Goal: Task Accomplishment & Management: Complete application form

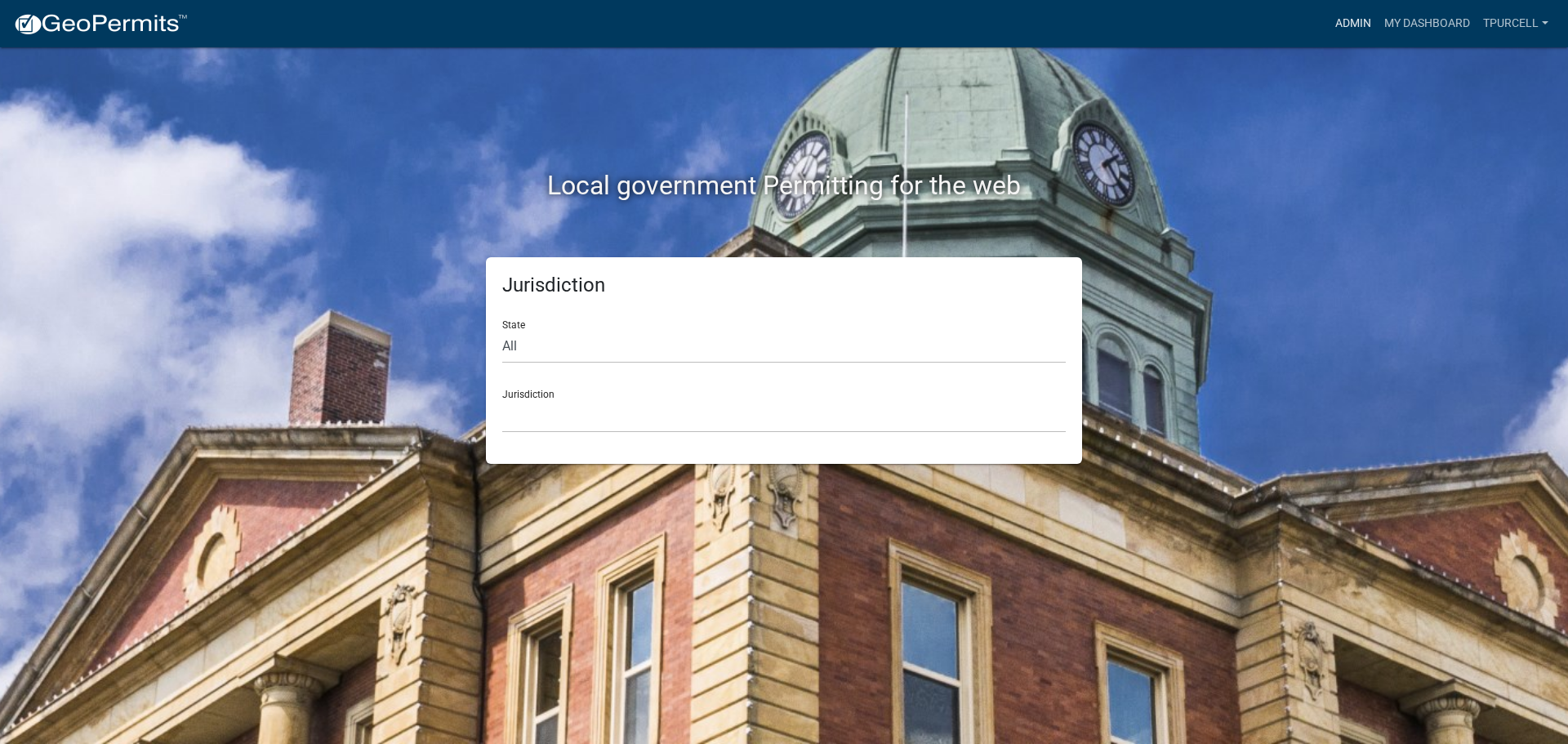
click at [1345, 15] on link "Admin" at bounding box center [1353, 24] width 49 height 31
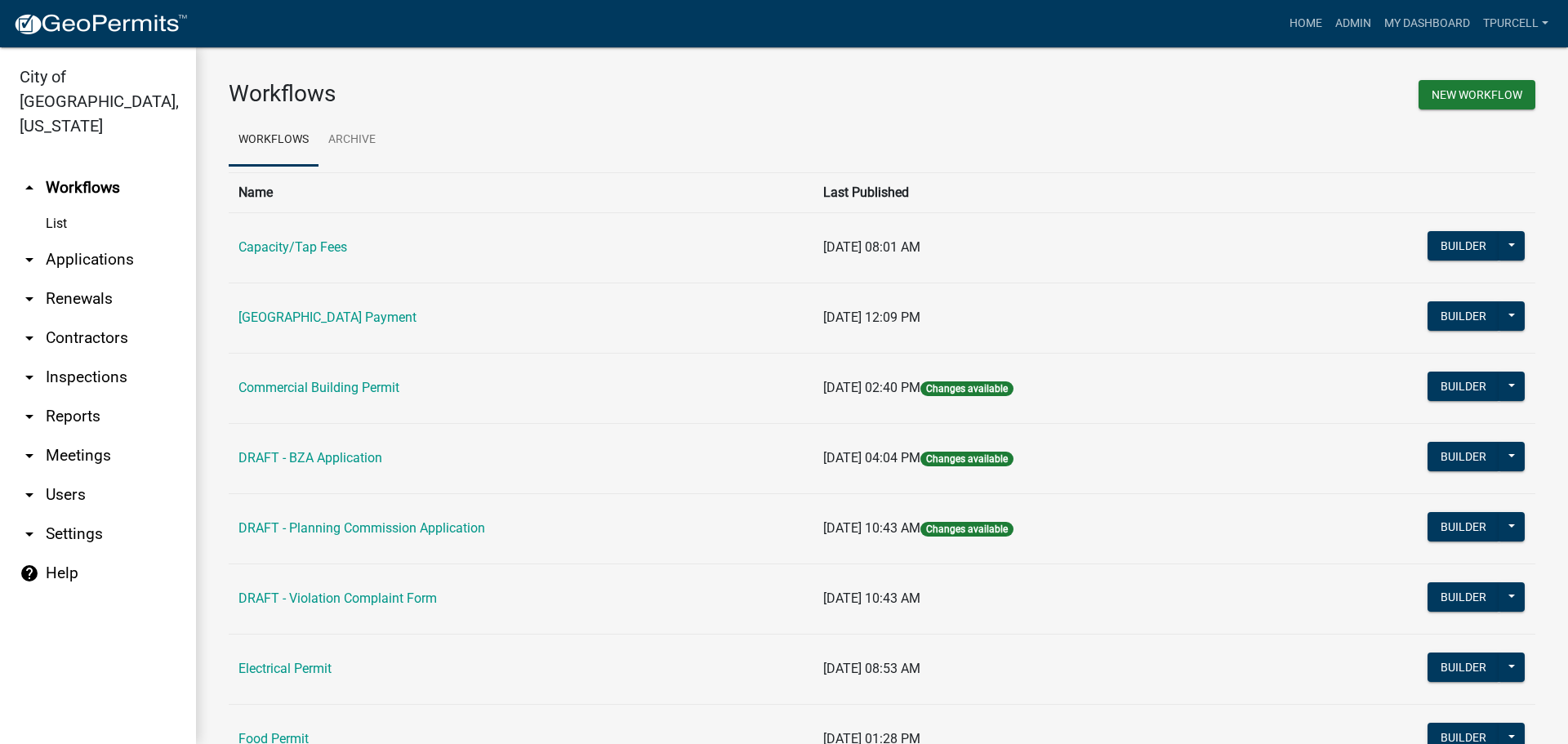
click at [89, 240] on link "arrow_drop_down Applications" at bounding box center [98, 260] width 196 height 40
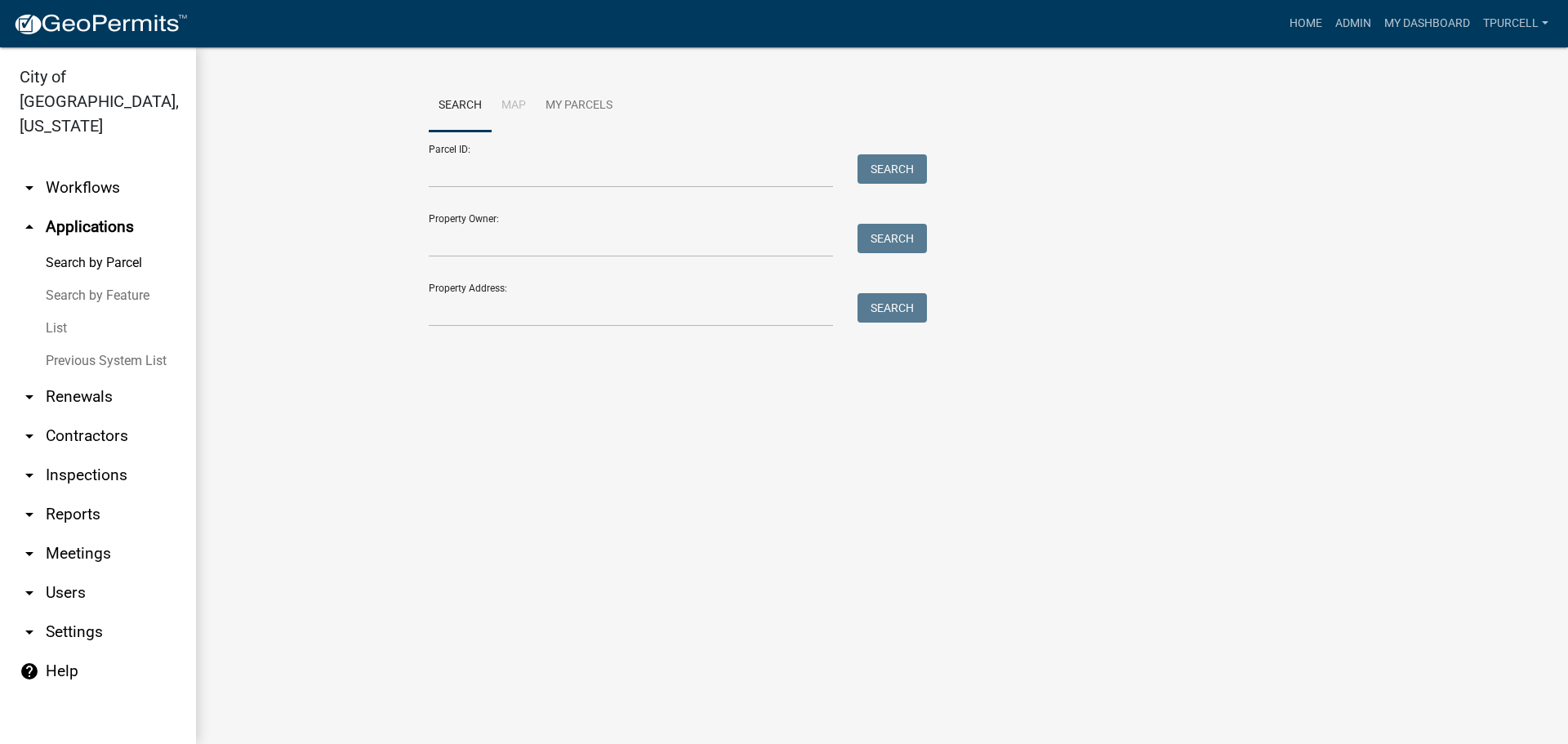
click at [46, 312] on link "List" at bounding box center [98, 328] width 196 height 33
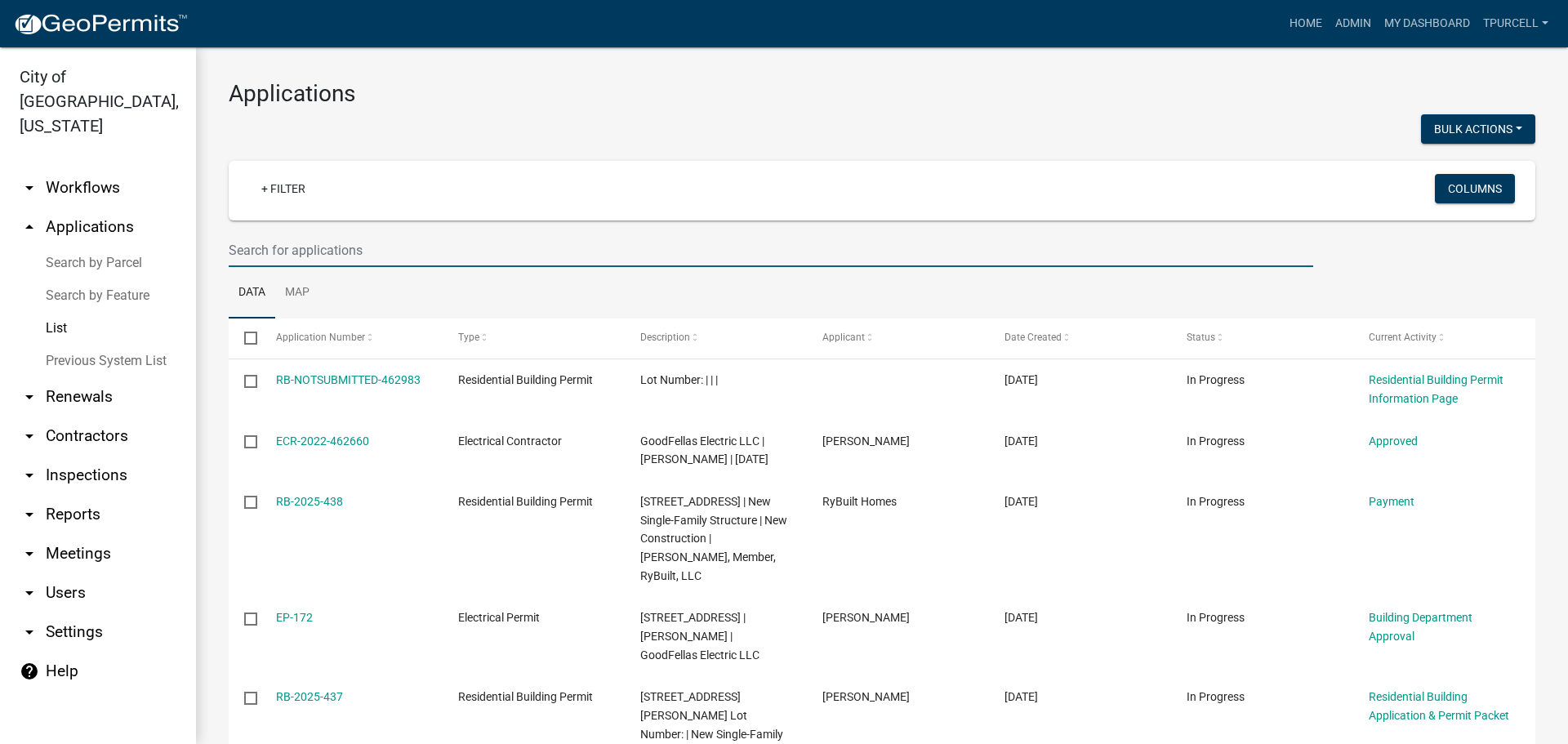
click at [382, 257] on input "text" at bounding box center [771, 251] width 1085 height 34
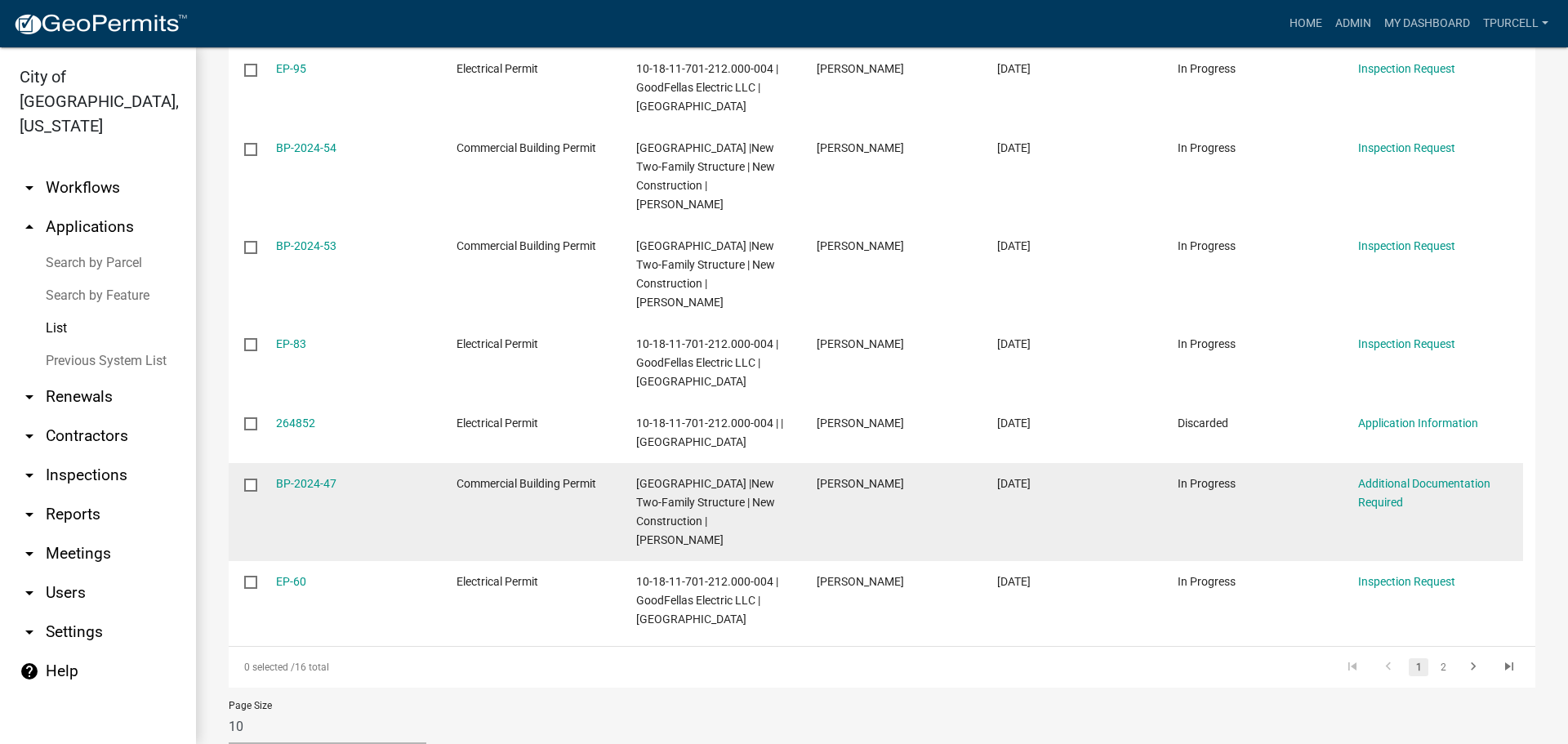
scroll to position [612, 0]
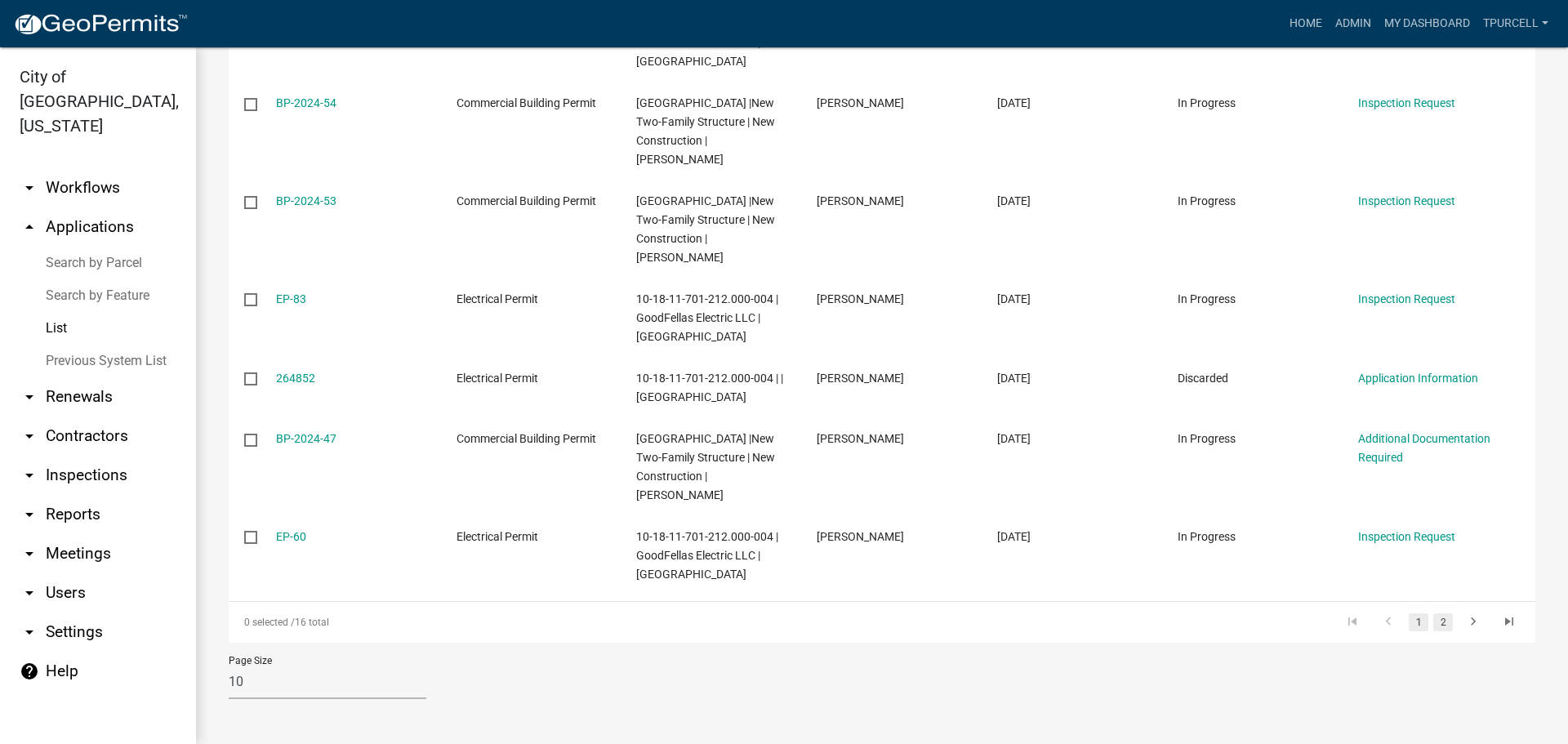
type input "depot"
click at [1433, 621] on link "2" at bounding box center [1443, 622] width 20 height 18
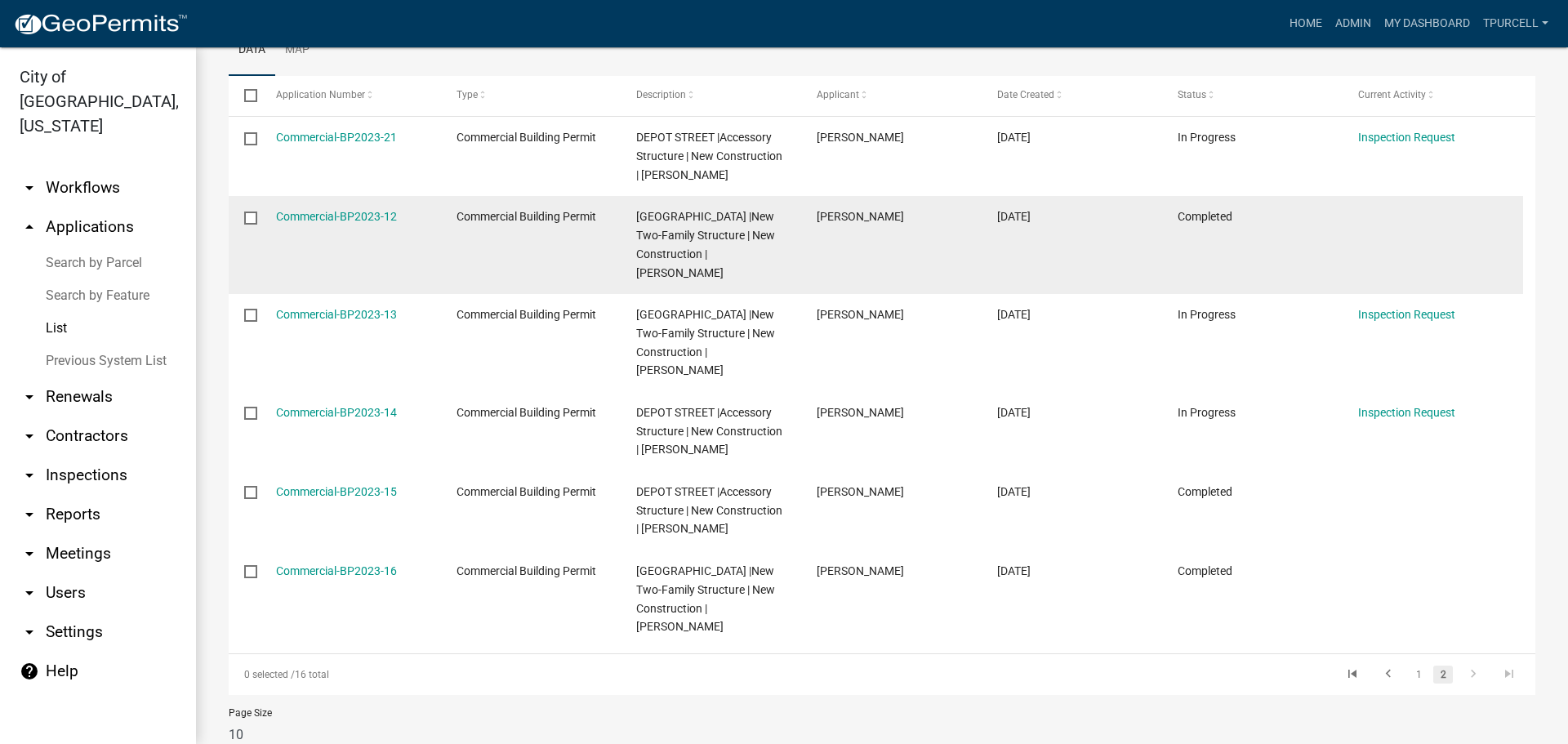
scroll to position [214, 0]
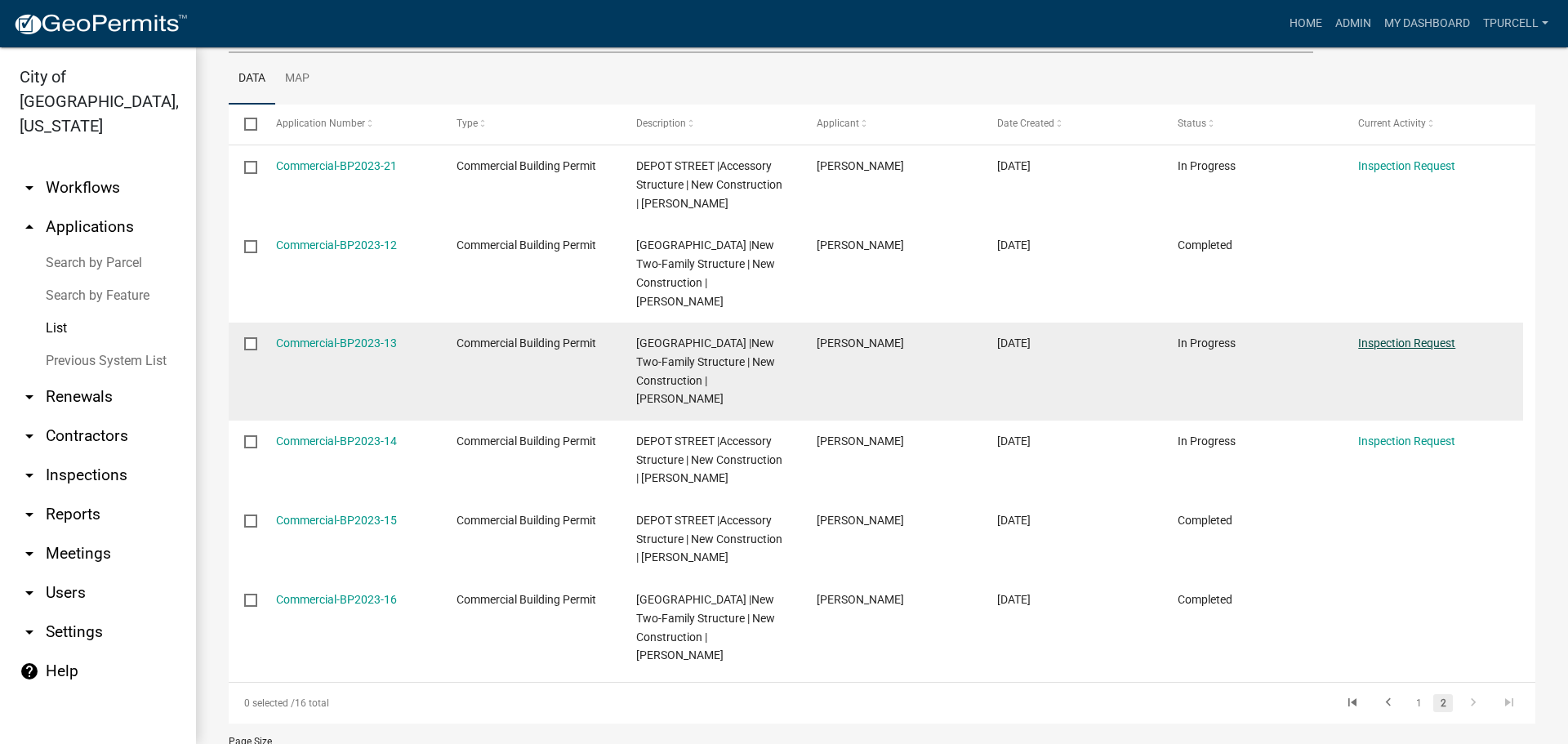
click at [1399, 344] on link "Inspection Request" at bounding box center [1406, 343] width 97 height 13
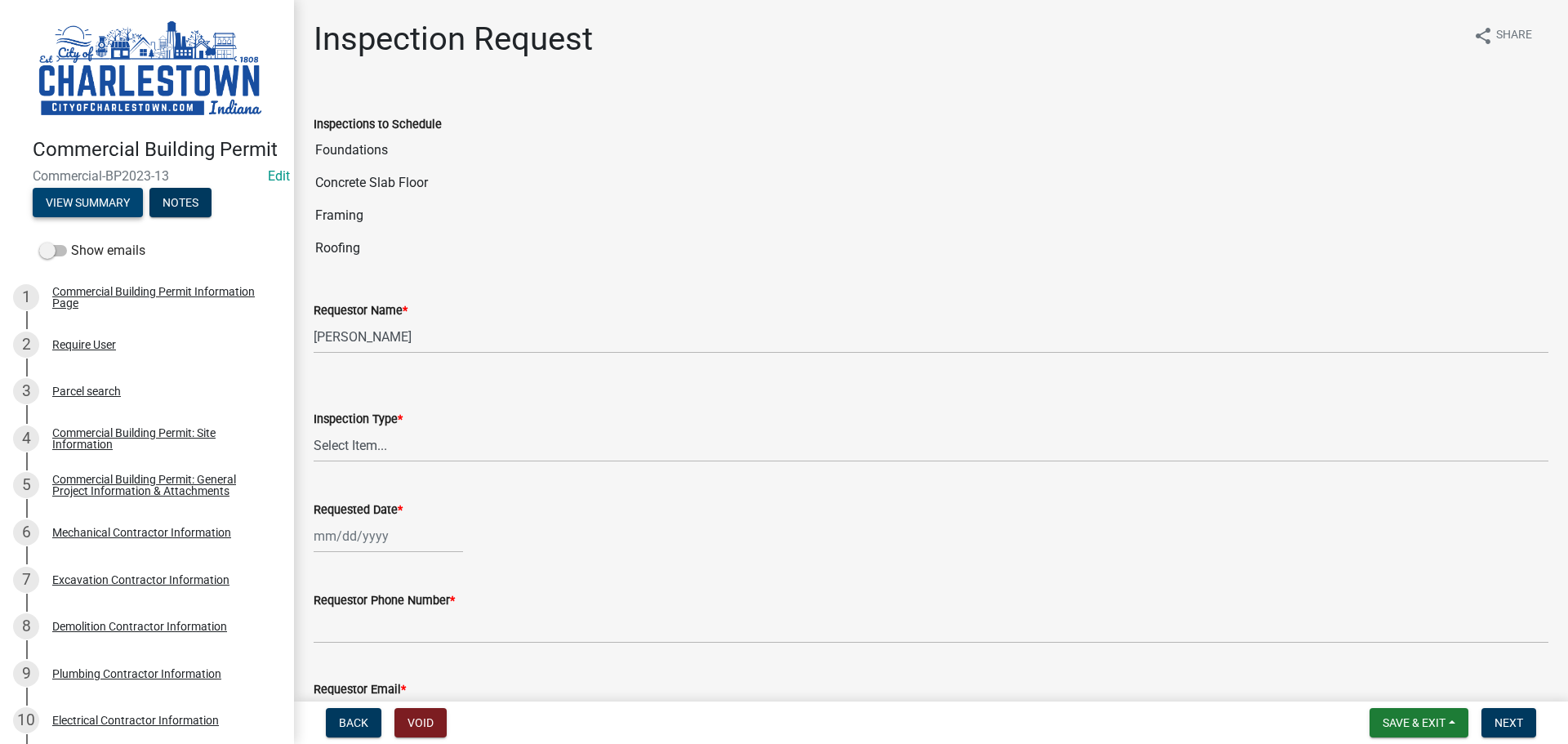
click at [105, 217] on button "View Summary" at bounding box center [88, 202] width 110 height 29
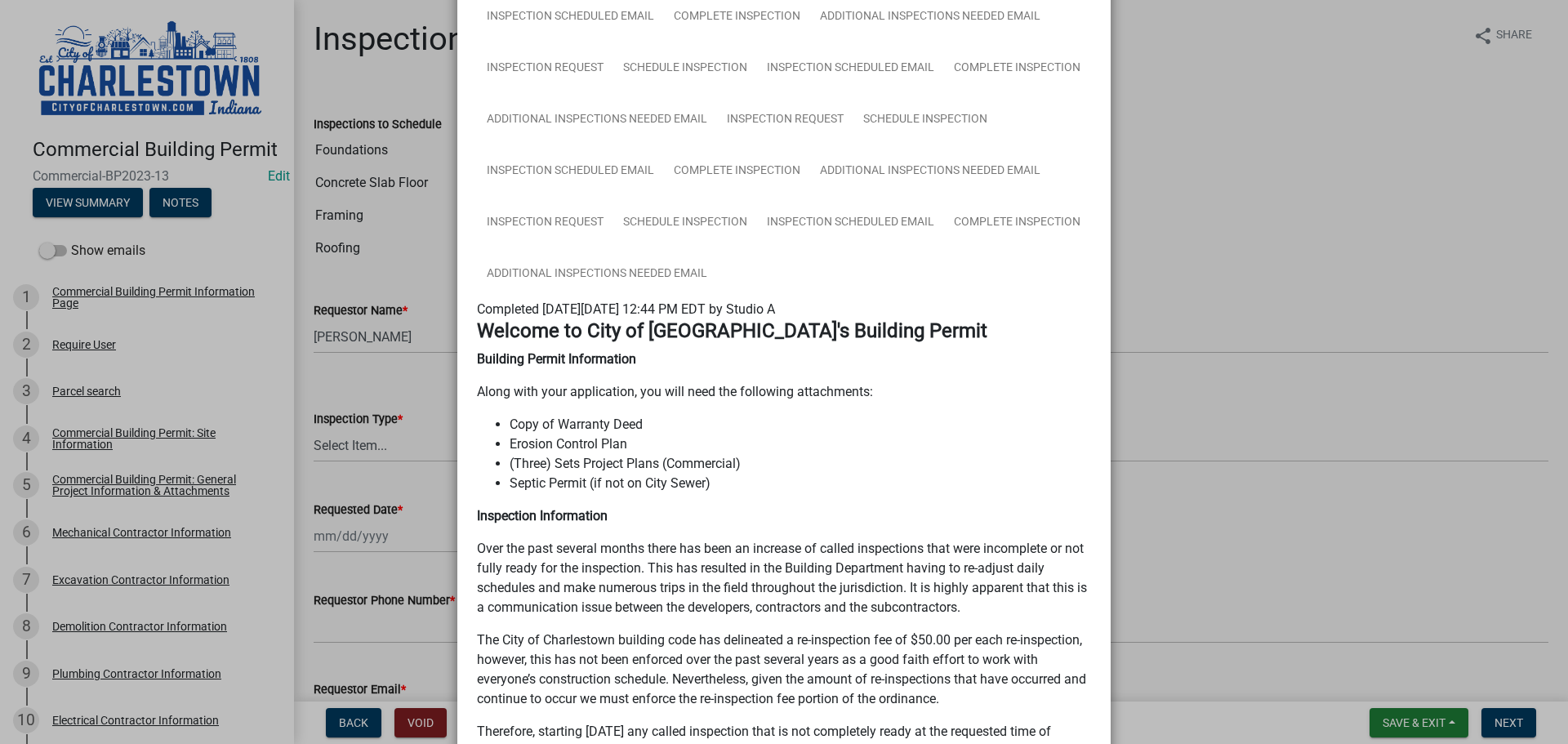
scroll to position [2124, 0]
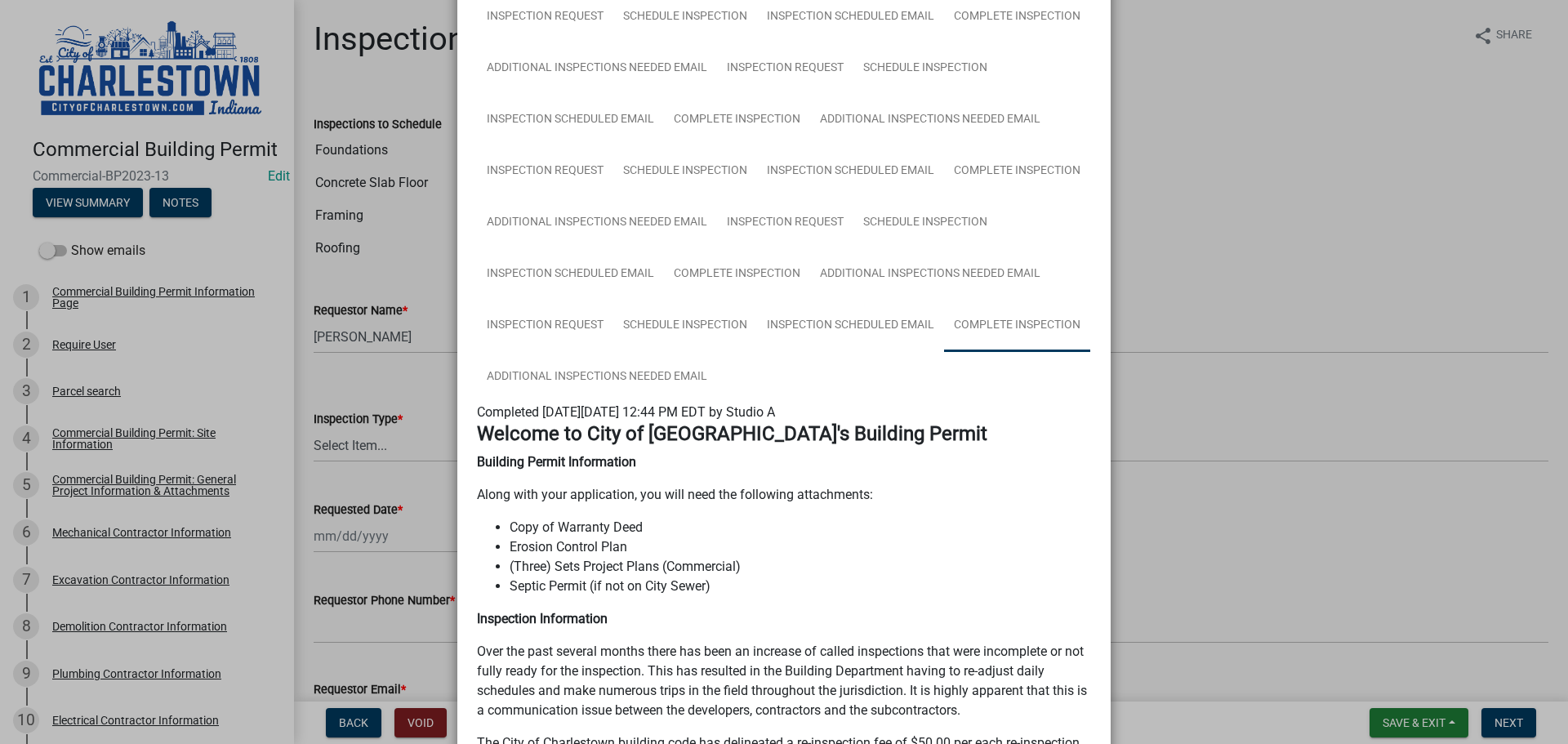
click at [989, 320] on link "Complete Inspection" at bounding box center [1016, 326] width 146 height 53
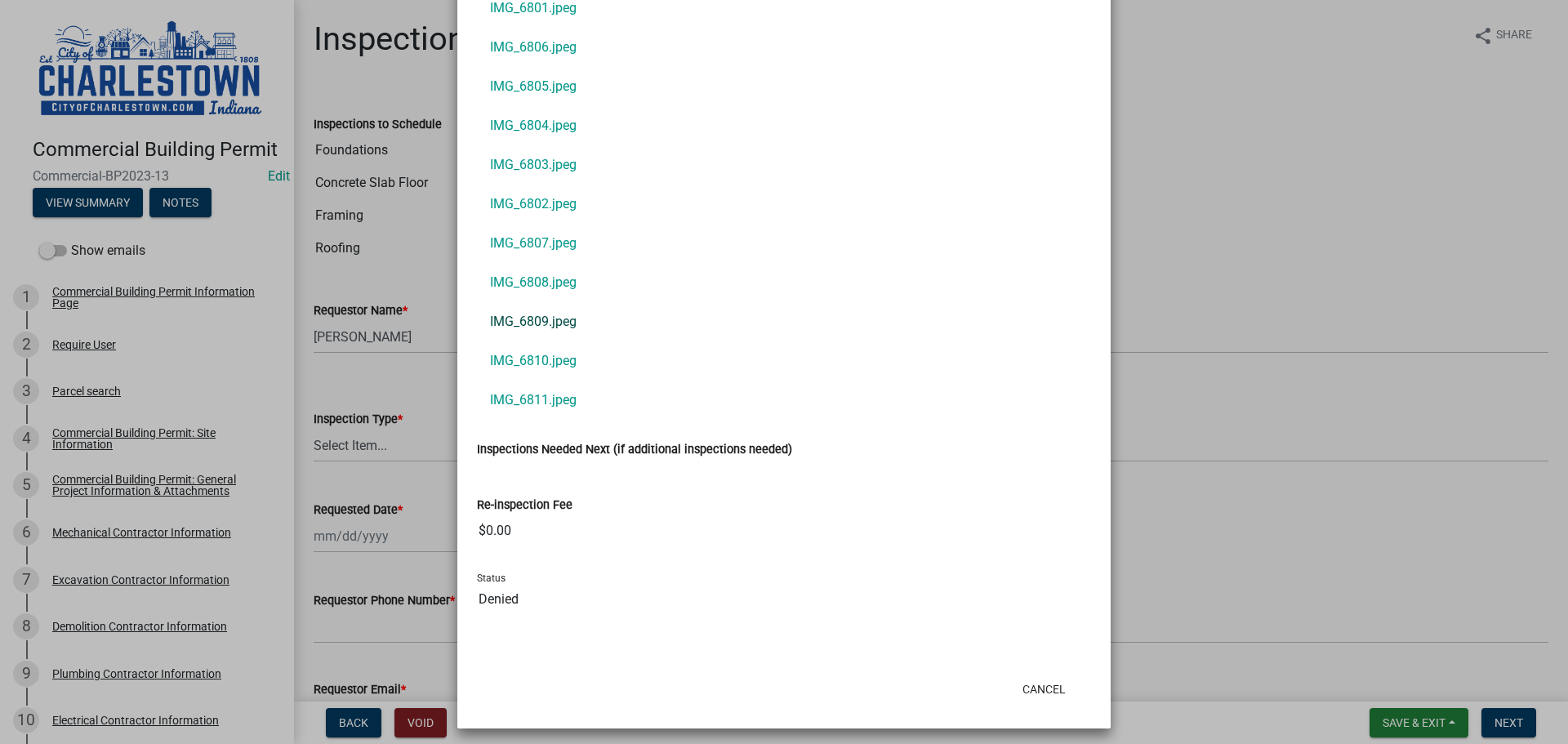
scroll to position [4388, 0]
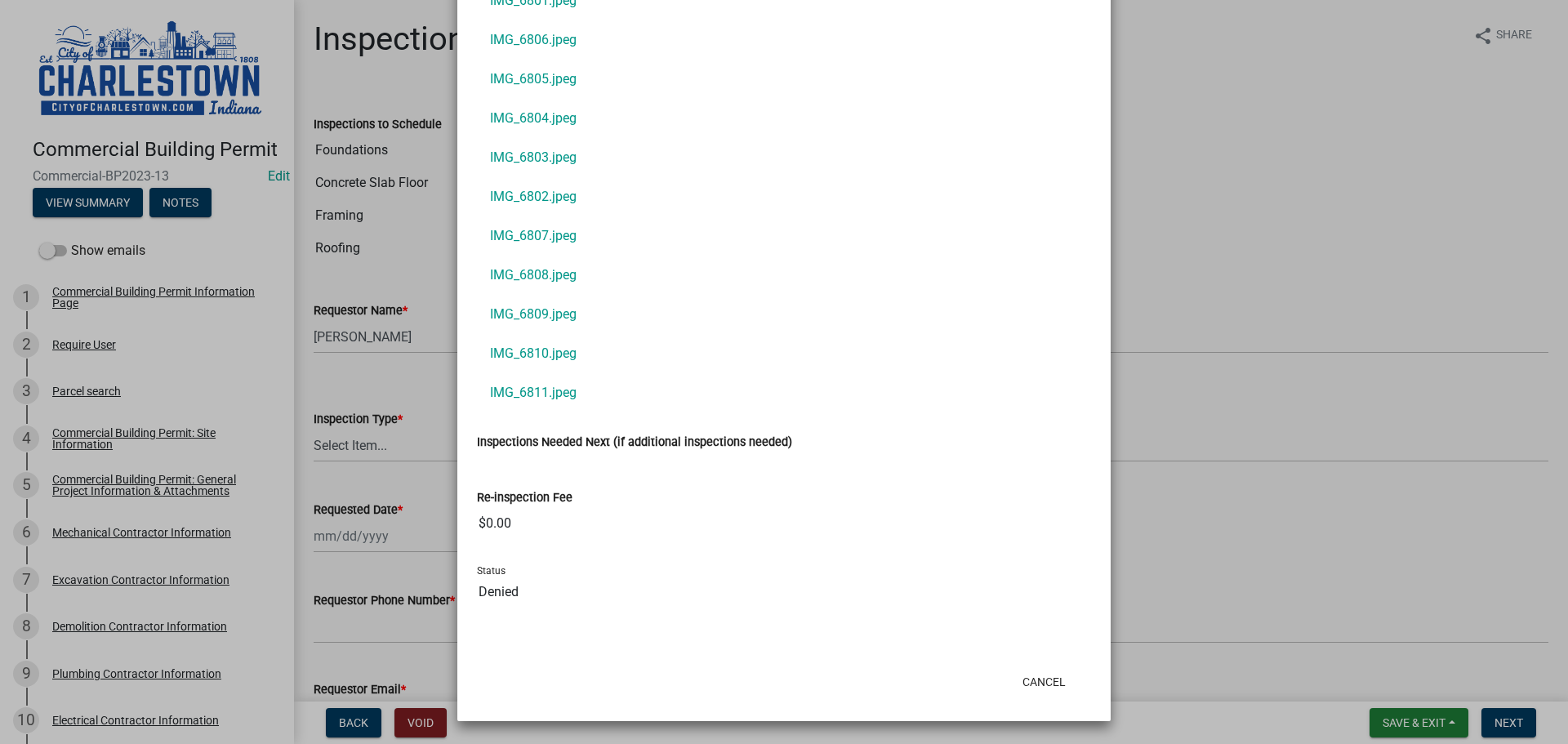
click at [1238, 544] on ngb-modal-window "Summary × Printer Friendly Commercial Building Permit Information Page Parcel s…" at bounding box center [784, 372] width 1568 height 744
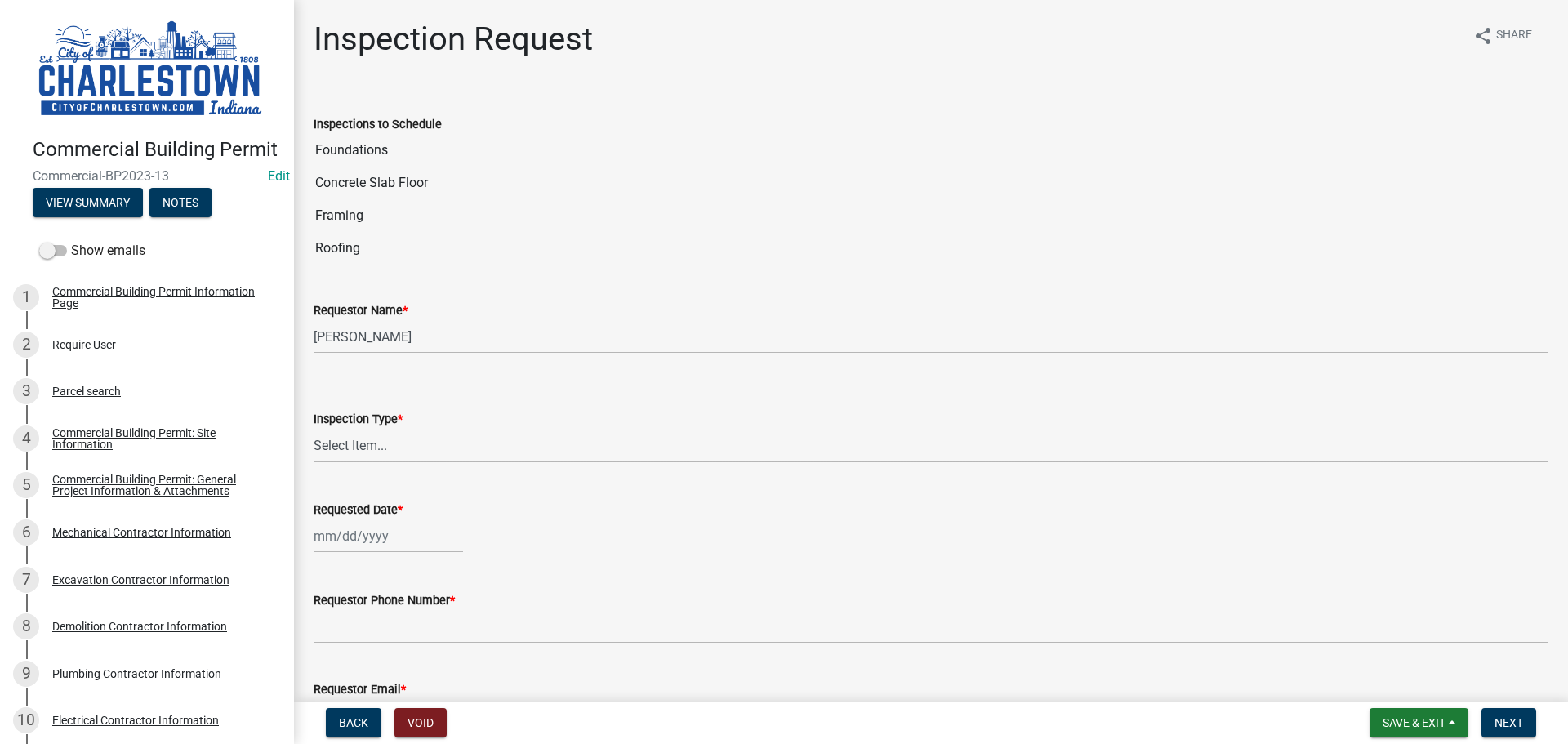
click at [372, 443] on select "Select Item... New Construction Framing / Rough Mechanical Foundations Concrete…" at bounding box center [930, 445] width 1235 height 34
click at [314, 429] on select "Select Item... New Construction Framing / Rough Mechanical Foundations Concrete…" at bounding box center [930, 445] width 1235 height 34
select select "6148cfc3-f65f-4c5f-8e17-86e63b13192f"
click at [357, 543] on div at bounding box center [388, 537] width 150 height 34
select select "8"
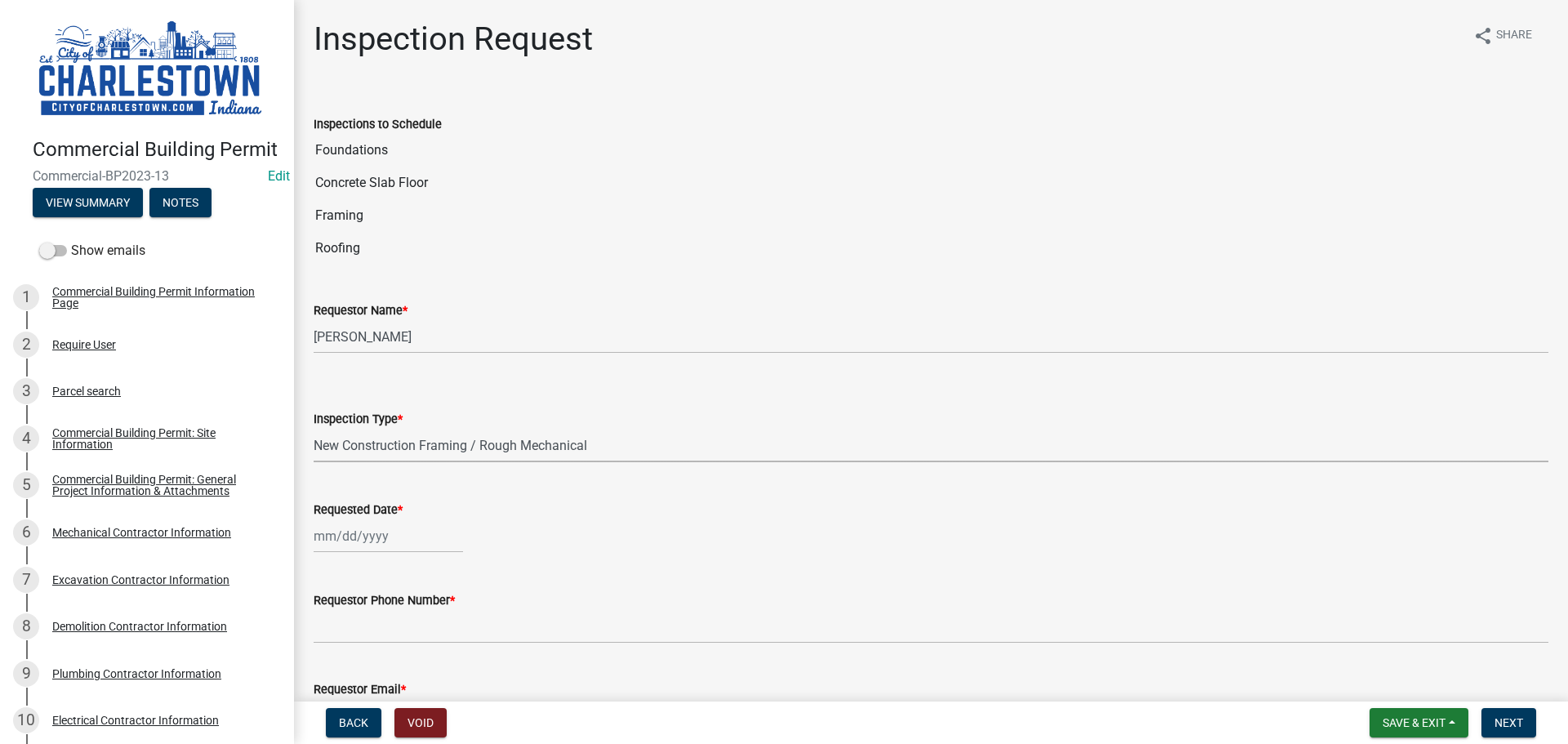
select select "2025"
click at [356, 420] on div "12" at bounding box center [356, 423] width 26 height 26
type input "[DATE]"
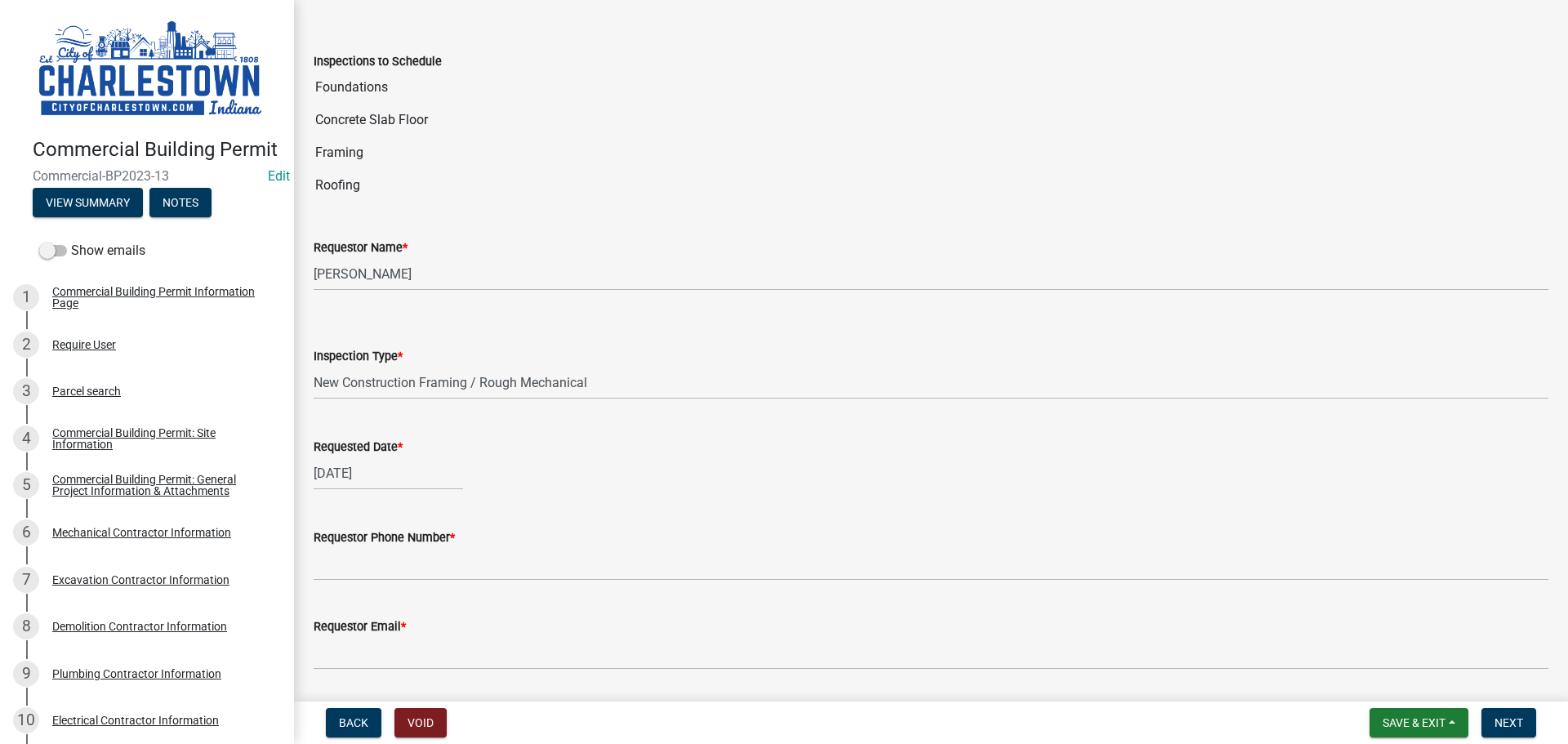
scroll to position [82, 0]
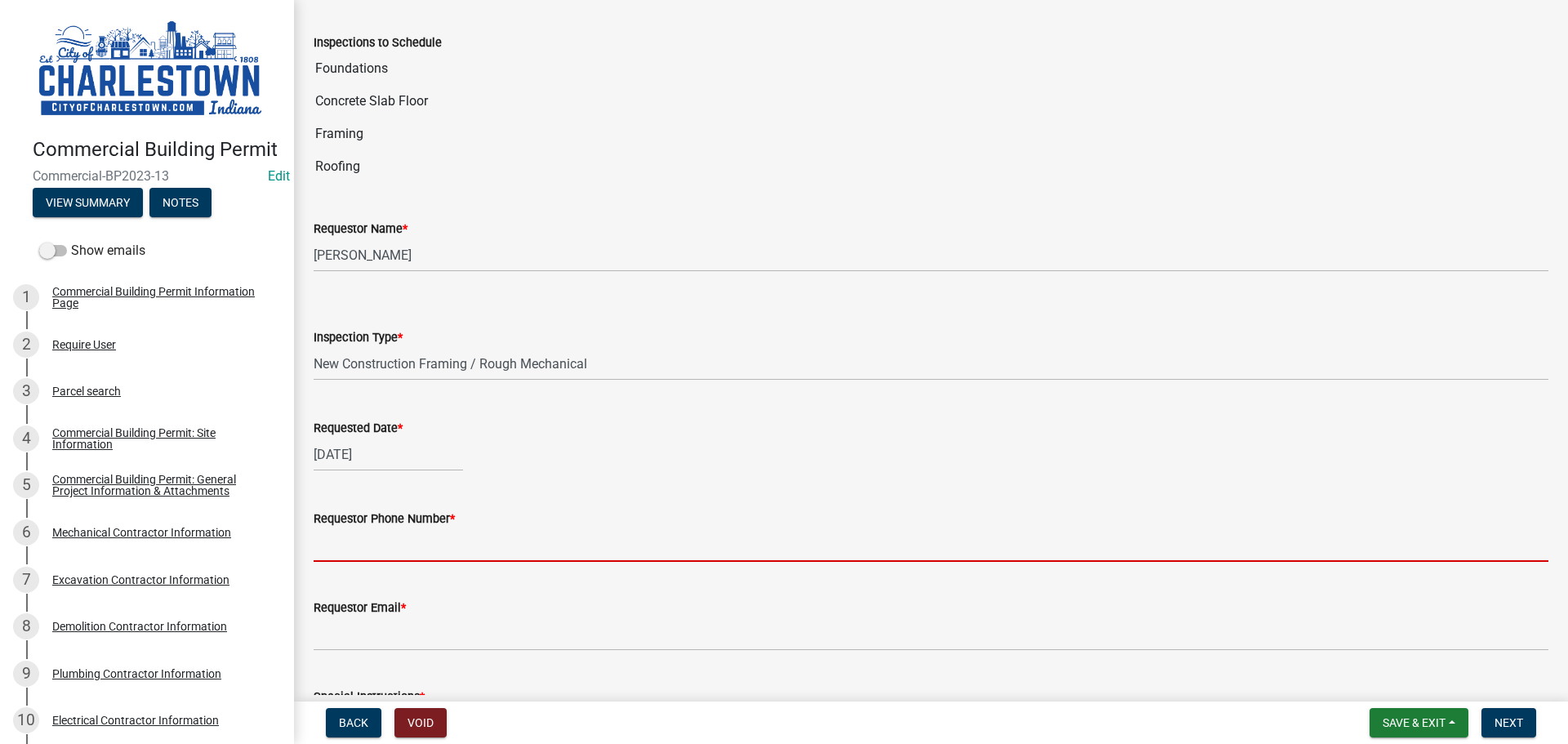
click at [400, 539] on input "Requestor Phone Number *" at bounding box center [930, 545] width 1235 height 34
type input "[PHONE_NUMBER]"
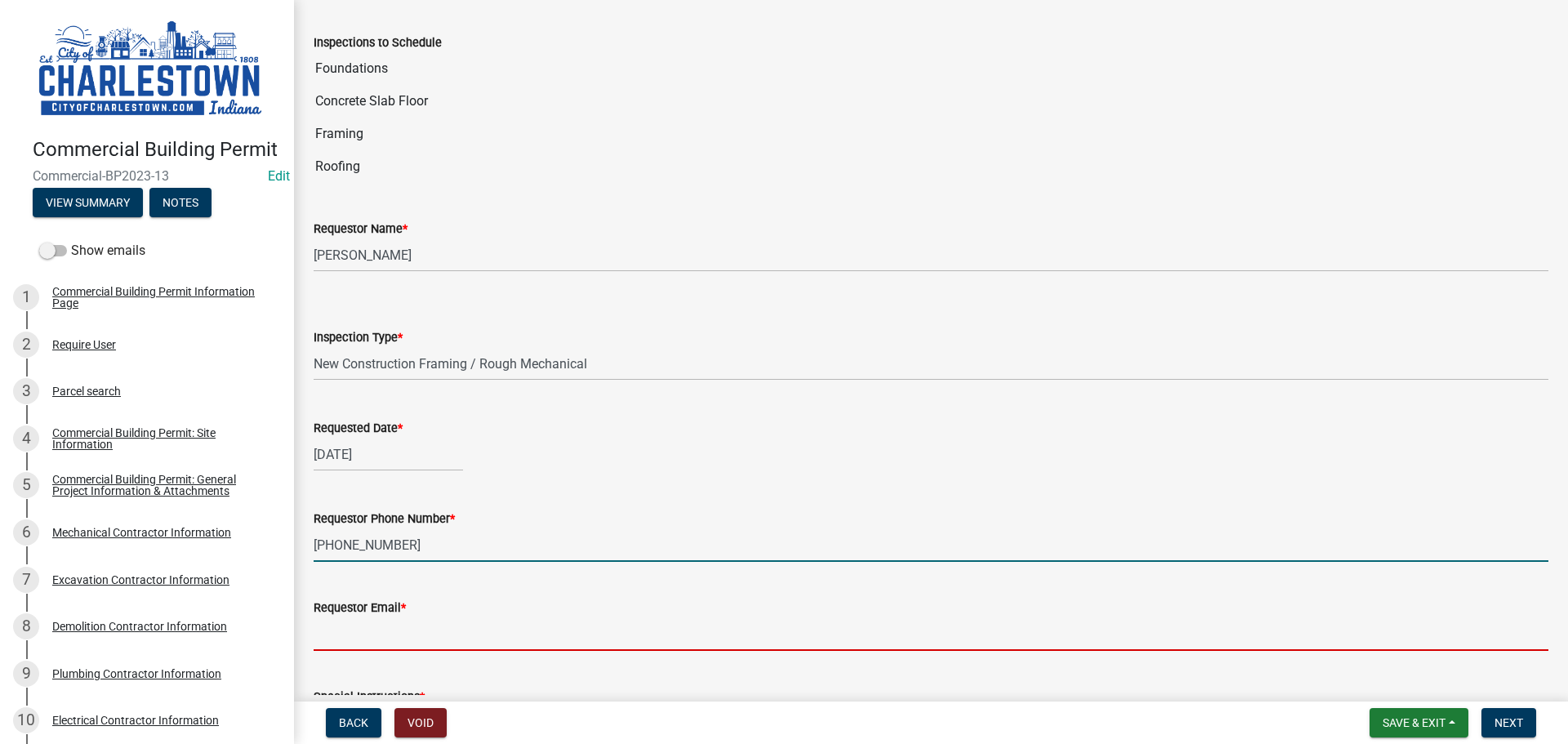
click at [421, 625] on input "Requestor Email *" at bounding box center [930, 635] width 1235 height 34
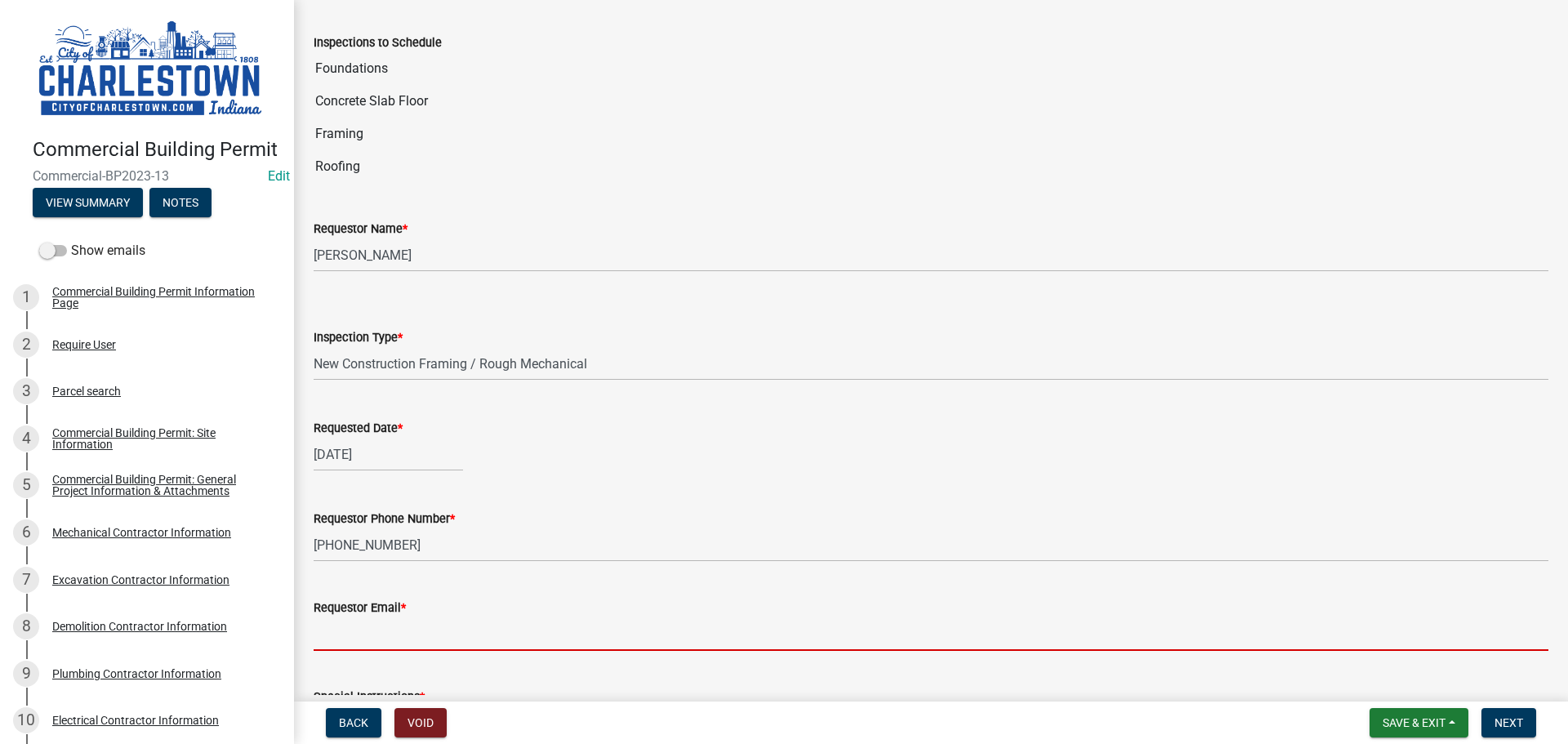
type input "[EMAIL_ADDRESS][DOMAIN_NAME]"
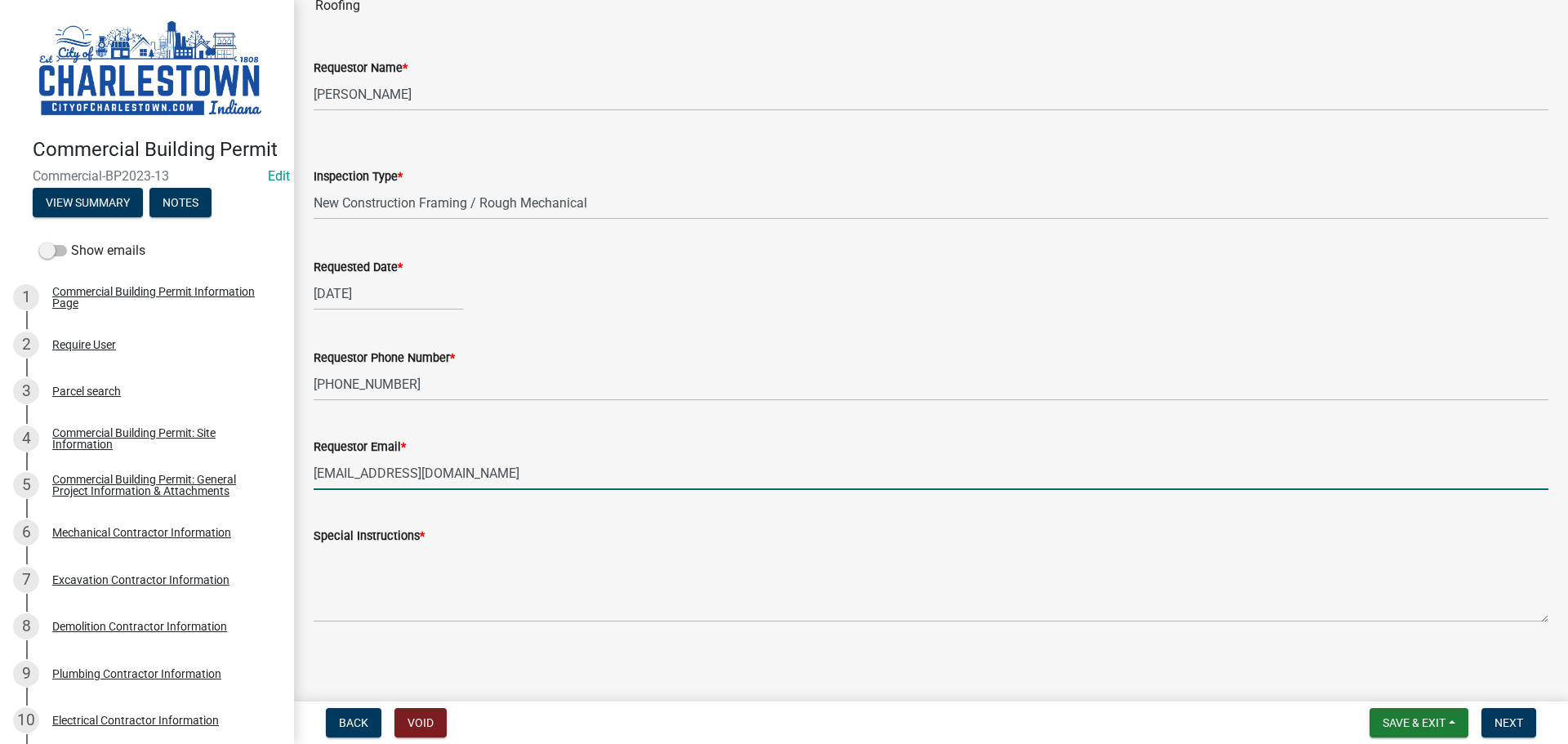
scroll to position [247, 0]
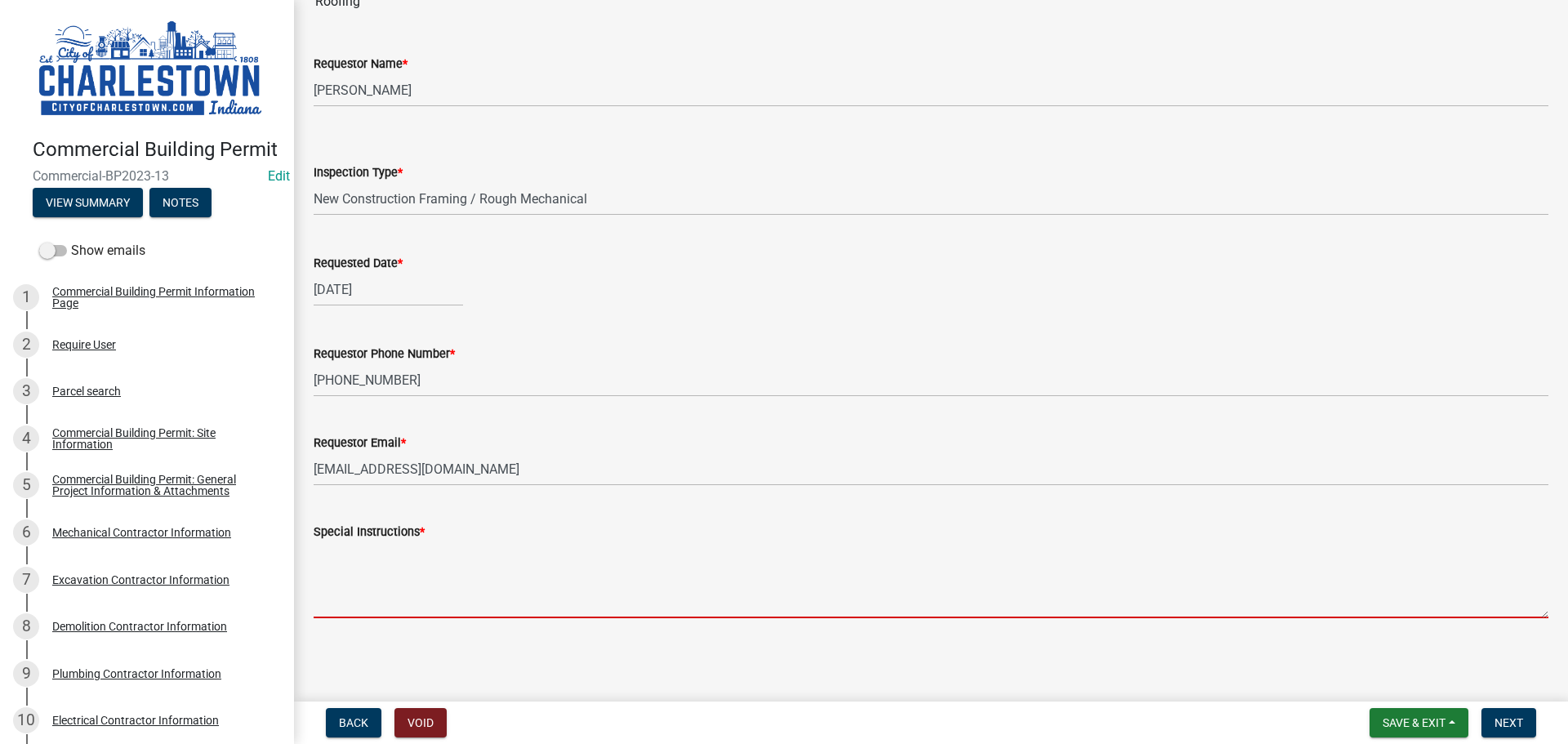
click at [400, 575] on textarea "Special Instructions *" at bounding box center [930, 580] width 1235 height 77
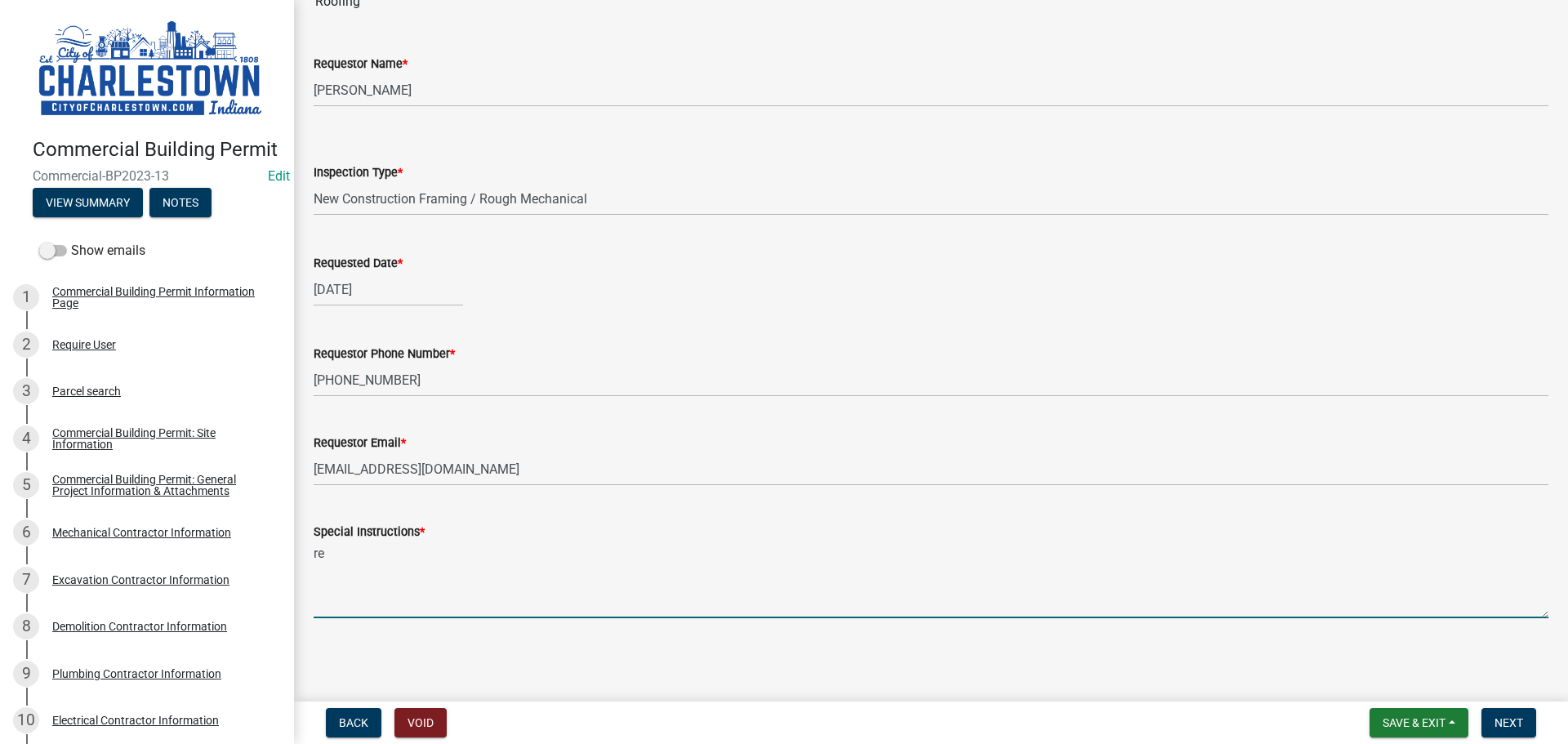
type textarea "r"
type textarea "follow up on inspection [DATE]"
click at [1516, 722] on span "Next" at bounding box center [1509, 723] width 28 height 13
